Goal: Task Accomplishment & Management: Manage account settings

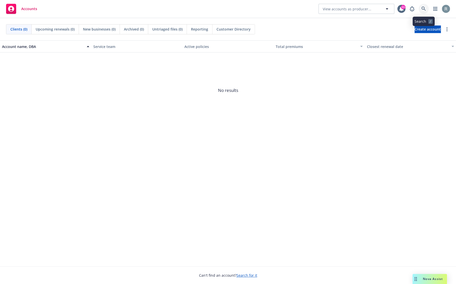
click at [425, 7] on icon at bounding box center [423, 9] width 5 height 5
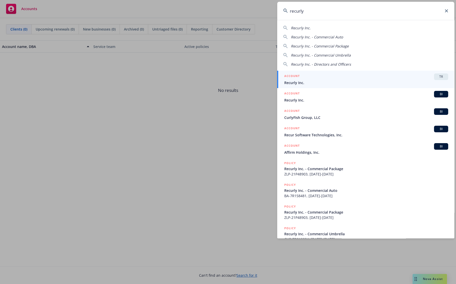
type input "recurly"
click at [321, 81] on span "Recurly Inc." at bounding box center [366, 82] width 164 height 5
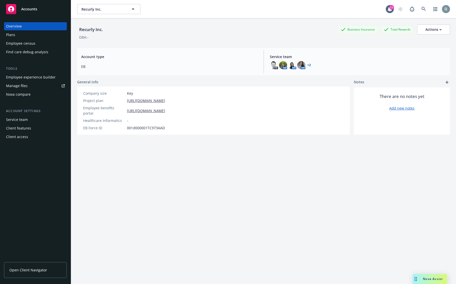
click at [16, 81] on div "Employee experience builder" at bounding box center [31, 77] width 50 height 8
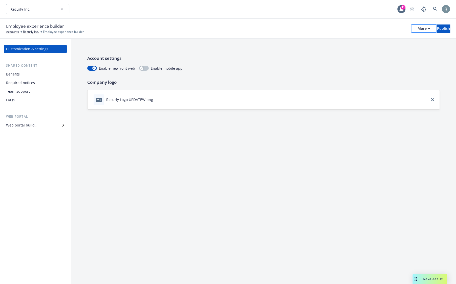
click at [417, 26] on div "More" at bounding box center [423, 29] width 12 height 8
click at [325, 146] on div "Account settings Enable newfront web Enable mobile app Company logo png Recurly…" at bounding box center [263, 161] width 385 height 245
click at [417, 29] on div "More" at bounding box center [423, 29] width 12 height 8
click at [27, 126] on div "Web portal builder" at bounding box center [21, 125] width 31 height 8
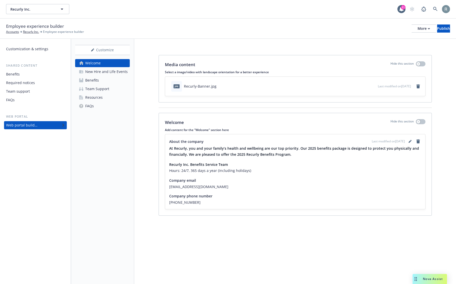
click at [90, 70] on div "New Hire and Life Events" at bounding box center [106, 72] width 42 height 8
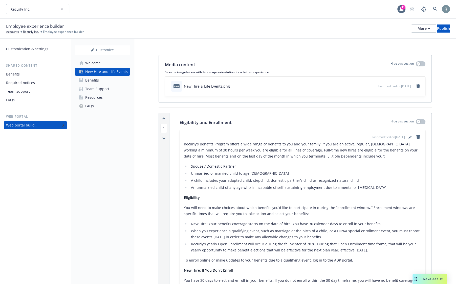
click at [108, 79] on link "Benefits" at bounding box center [102, 80] width 55 height 8
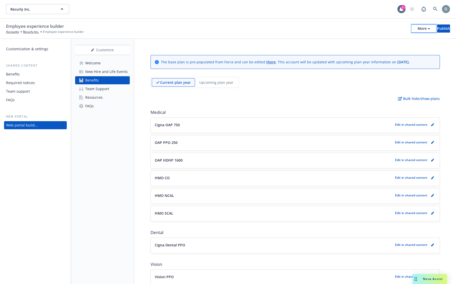
click at [417, 27] on div "More" at bounding box center [423, 29] width 12 height 8
click at [383, 41] on link "Copy preview link" at bounding box center [381, 40] width 75 height 10
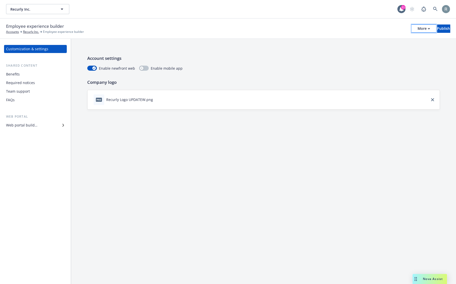
click at [417, 30] on div "More" at bounding box center [423, 29] width 12 height 8
click at [433, 11] on icon at bounding box center [435, 9] width 5 height 5
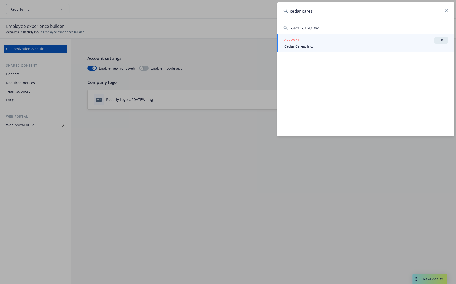
type input "cedar cares"
click at [308, 42] on div "ACCOUNT TR" at bounding box center [366, 40] width 164 height 7
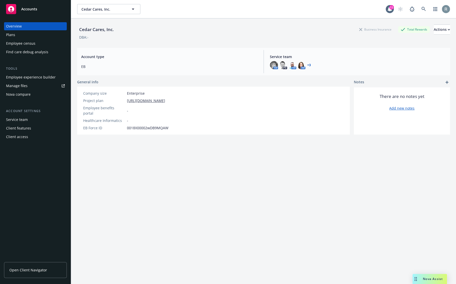
click at [27, 137] on div "Client access" at bounding box center [35, 137] width 59 height 8
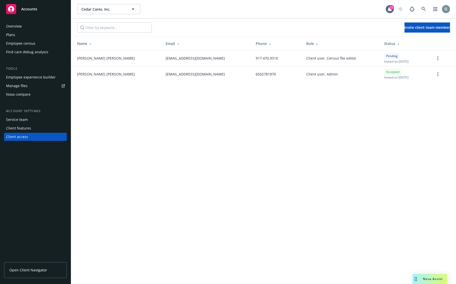
click at [311, 228] on div "Cedar Cares, Inc. Cedar Cares, Inc. 11 Invite client team member Name Email Pho…" at bounding box center [263, 142] width 385 height 284
click at [420, 9] on link at bounding box center [423, 9] width 10 height 10
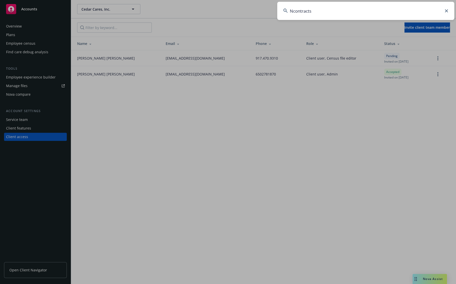
type input "Ncontracts"
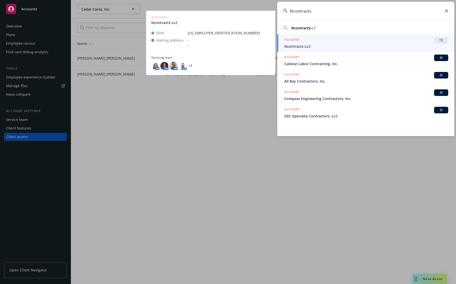
click at [332, 40] on div "ACCOUNT TR" at bounding box center [366, 40] width 164 height 7
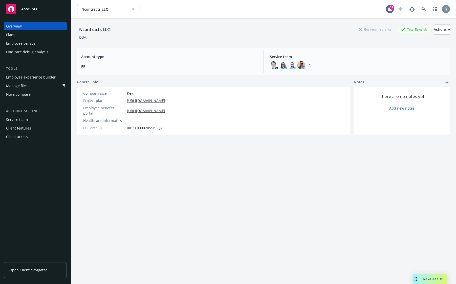
click at [28, 134] on div "Client access" at bounding box center [35, 137] width 59 height 8
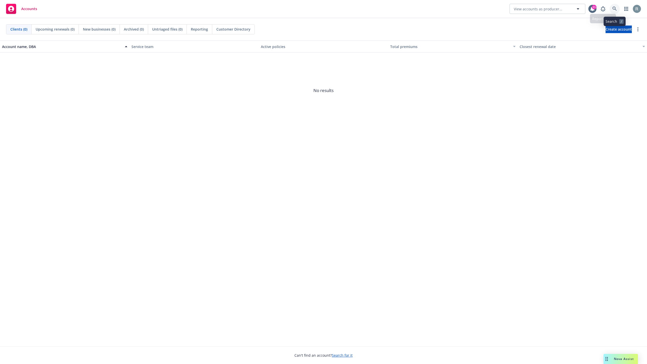
click at [618, 9] on link at bounding box center [615, 9] width 10 height 10
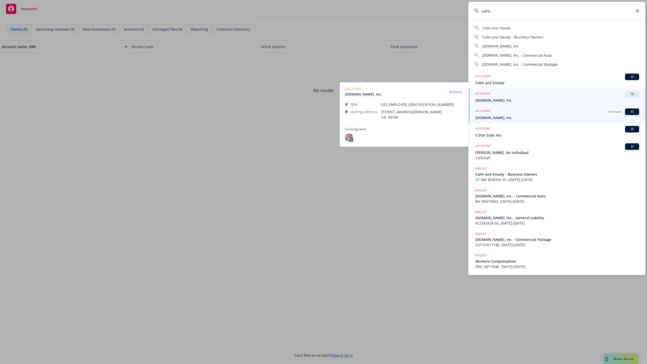
type input "calm"
click at [510, 99] on span "Calm.com, Inc." at bounding box center [557, 100] width 164 height 5
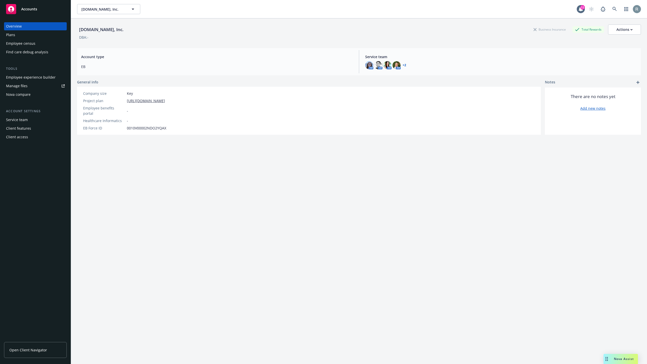
click at [24, 80] on div "Employee experience builder" at bounding box center [31, 77] width 50 height 8
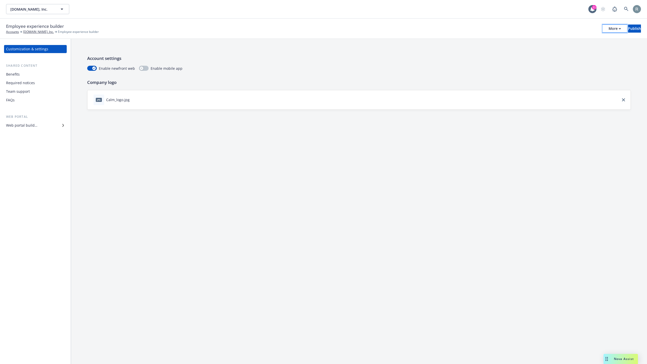
click at [609, 27] on div "More" at bounding box center [615, 29] width 12 height 8
click at [569, 47] on link "Copy portal link" at bounding box center [572, 50] width 75 height 10
